Goal: Information Seeking & Learning: Learn about a topic

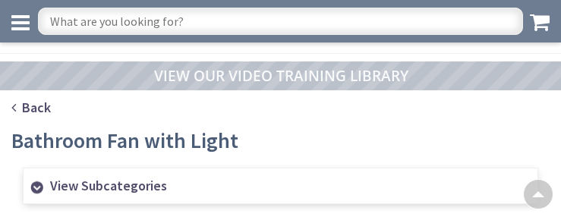
scroll to position [1957, 0]
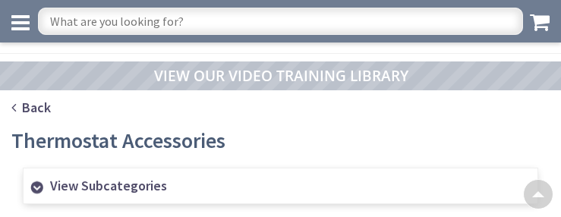
scroll to position [1405, 0]
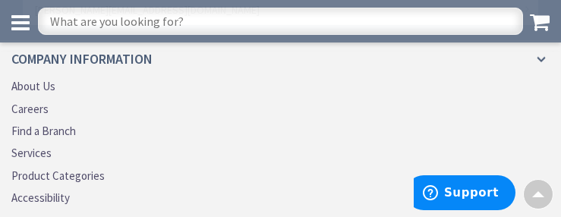
scroll to position [2181, 0]
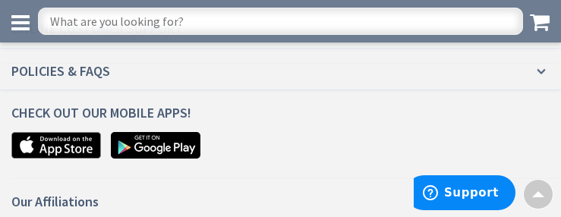
scroll to position [3292, 0]
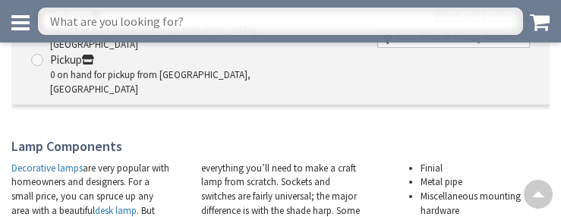
scroll to position [3490, 0]
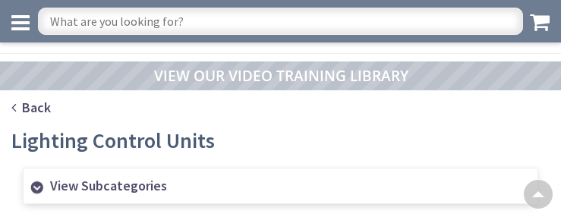
scroll to position [1124, 0]
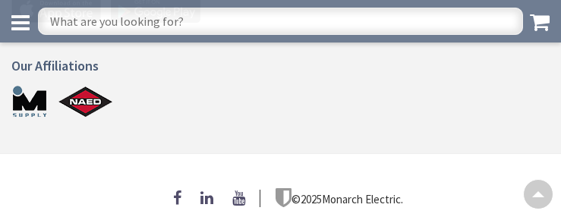
scroll to position [969, 0]
